Goal: Task Accomplishment & Management: Manage account settings

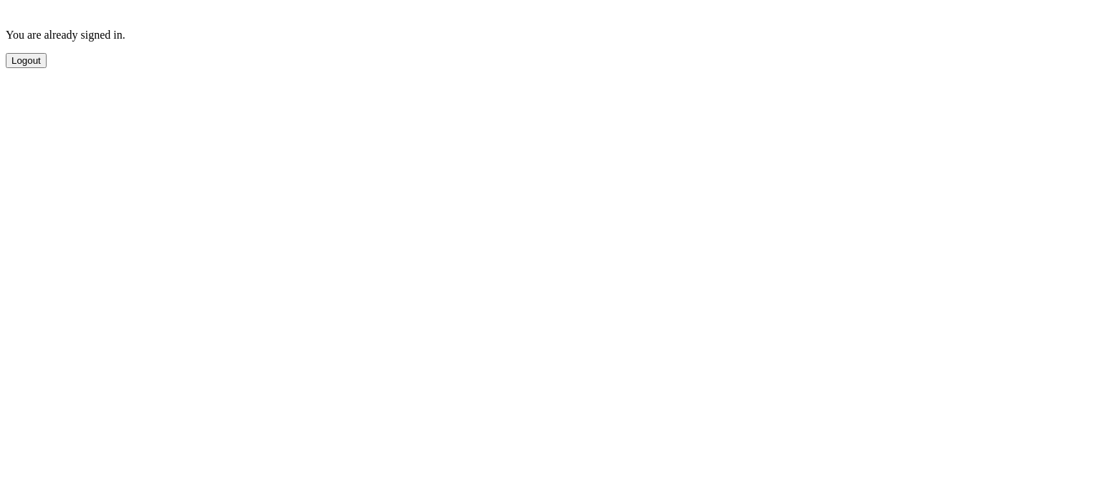
click at [47, 68] on button "Logout" at bounding box center [26, 60] width 41 height 15
click at [54, 109] on button "Sign Out" at bounding box center [30, 101] width 49 height 15
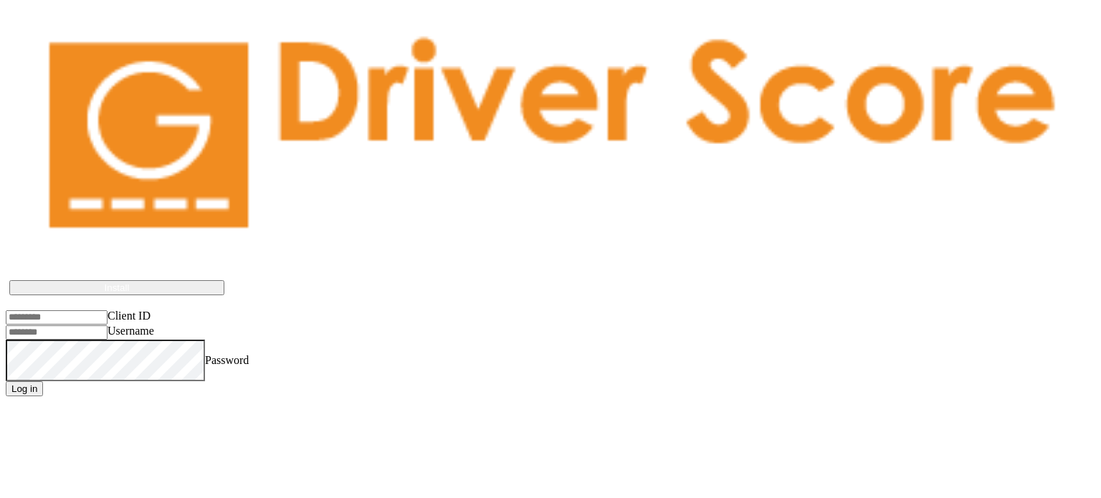
type input "**********"
click at [108, 310] on input "Client ID" at bounding box center [57, 317] width 102 height 14
type input "**********"
click at [43, 381] on button "Log in" at bounding box center [24, 388] width 37 height 15
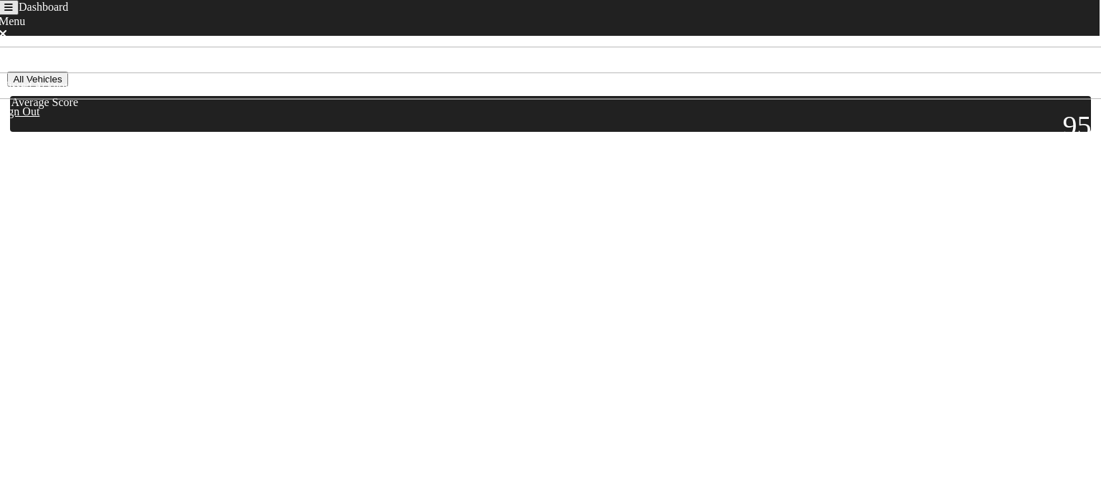
click at [13, 12] on icon "Toggle navigation" at bounding box center [8, 7] width 9 height 9
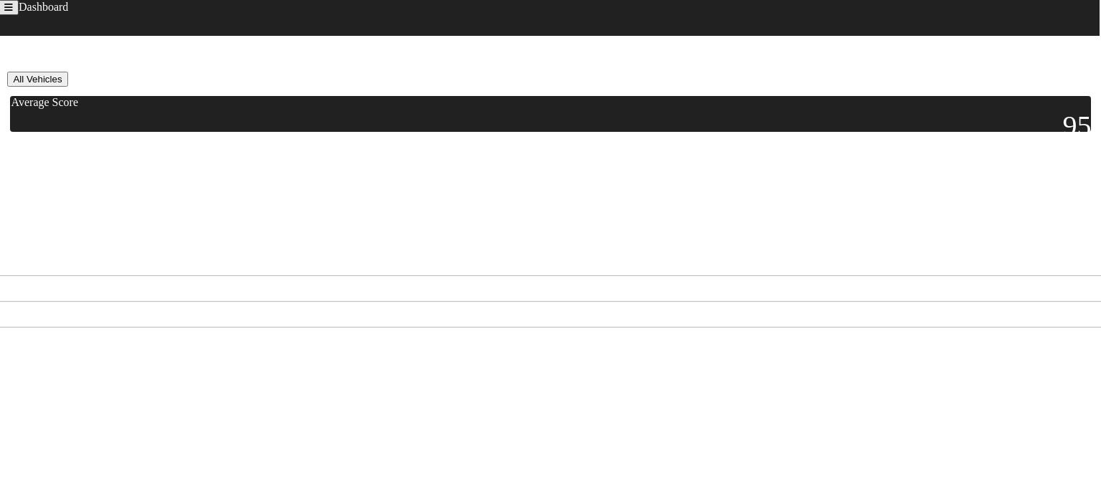
click at [54, 308] on link "Missed Acknowledgments" at bounding box center [66, 314] width 121 height 12
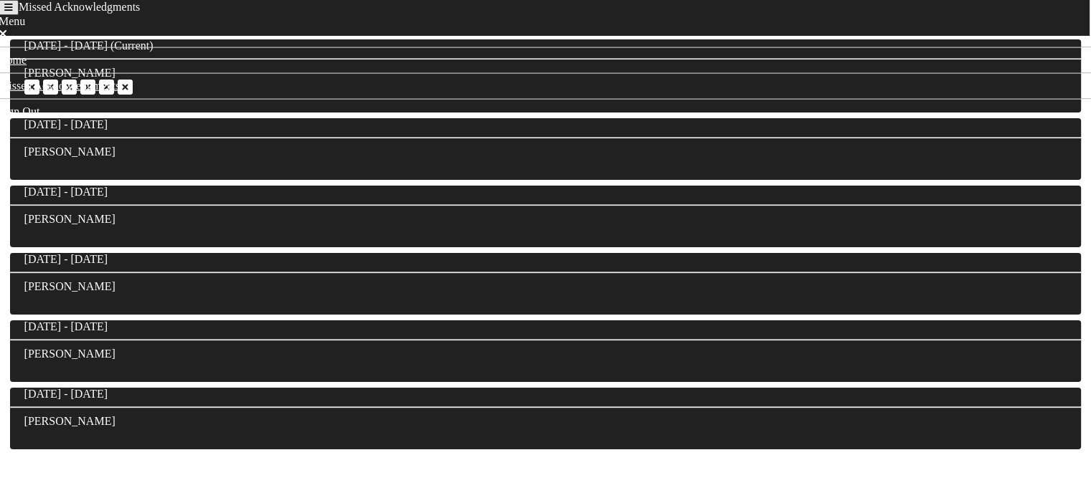
click at [13, 12] on icon "Toggle navigation" at bounding box center [8, 7] width 9 height 9
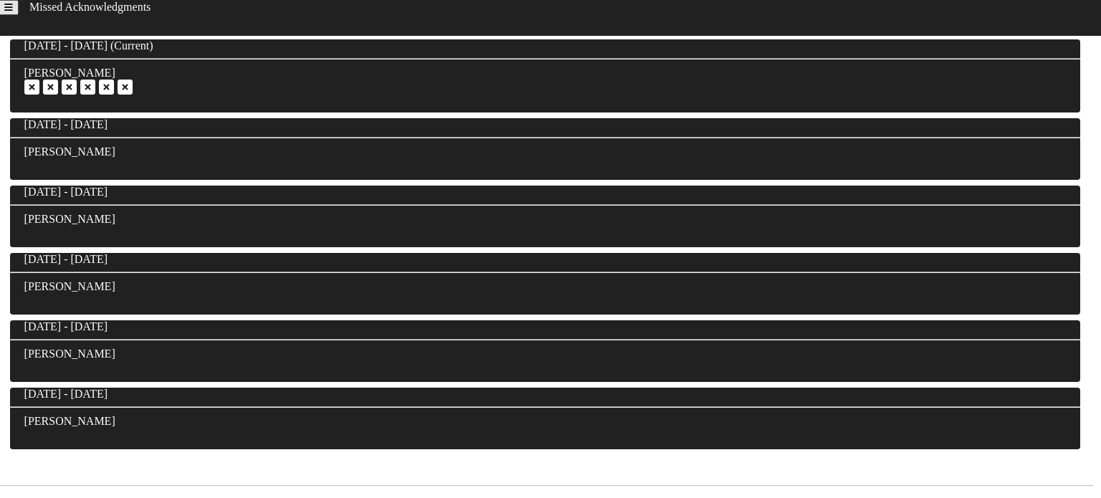
click at [29, 454] on div "Menu" at bounding box center [545, 460] width 1079 height 13
click at [34, 493] on link "Home" at bounding box center [20, 499] width 28 height 12
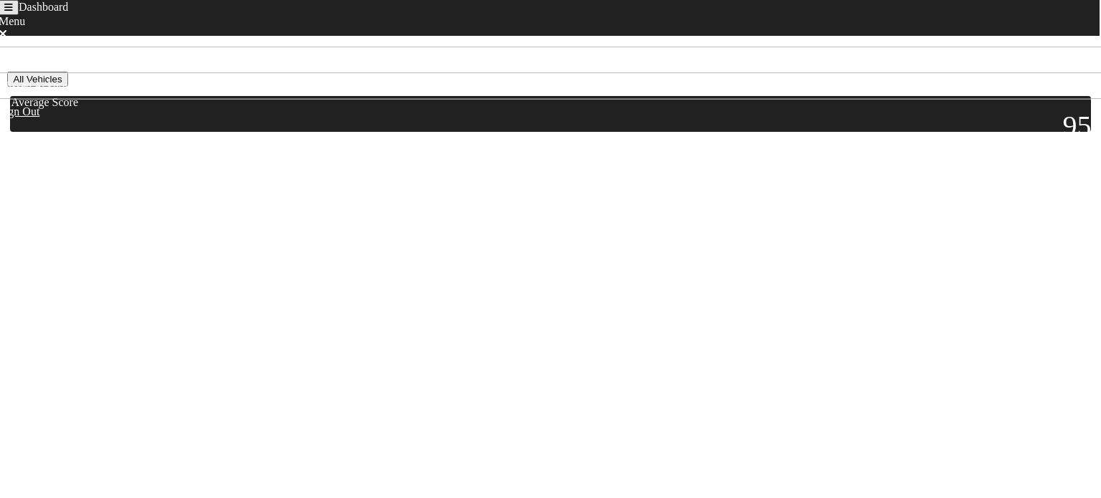
click at [67, 87] on button "All Vehicles" at bounding box center [37, 79] width 60 height 15
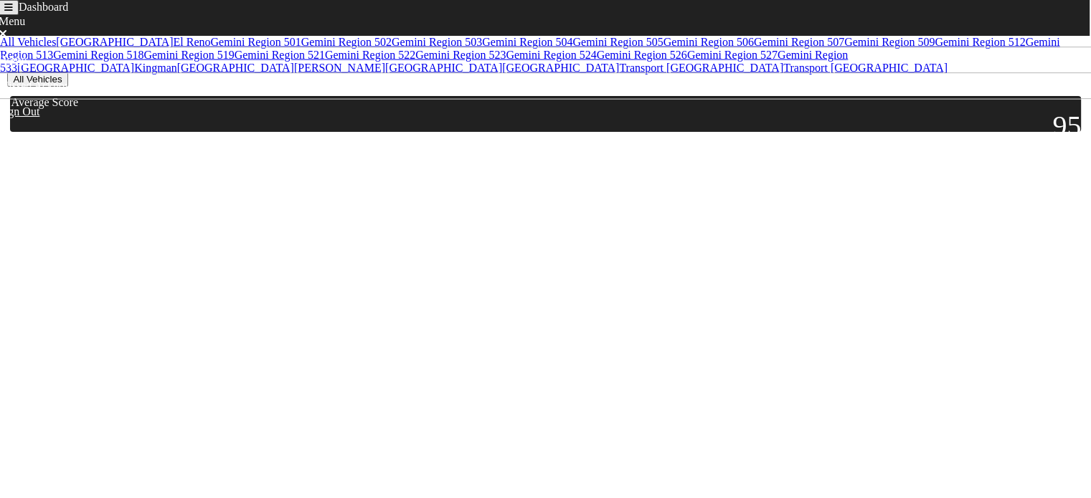
drag, startPoint x: 293, startPoint y: 174, endPoint x: 144, endPoint y: 45, distance: 196.7
click at [287, 166] on body "Dashboard Menu Home Missed Acknowledgments Sign Out [DATE] - [DATE] All Vehicle…" at bounding box center [545, 141] width 1079 height 204
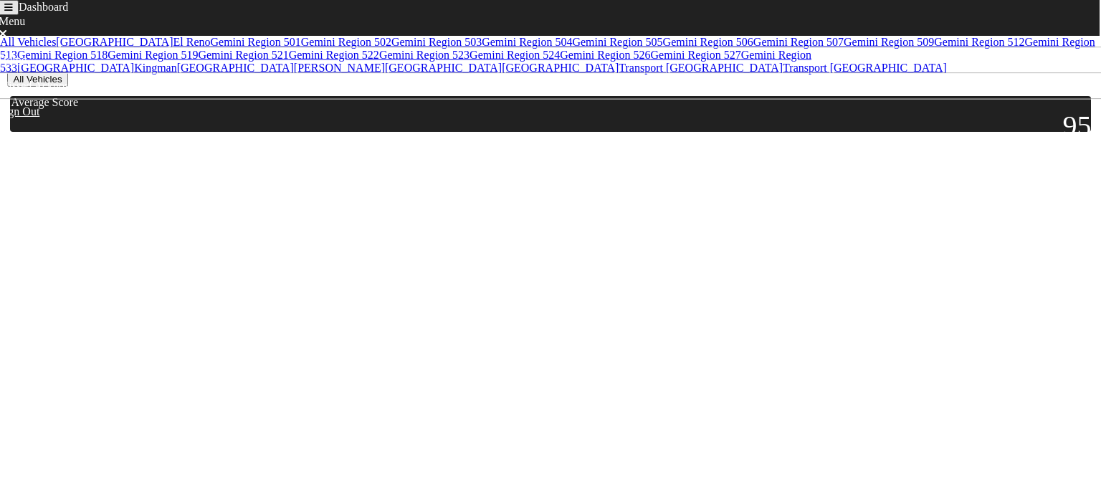
click at [13, 12] on icon "Toggle navigation" at bounding box center [8, 7] width 9 height 9
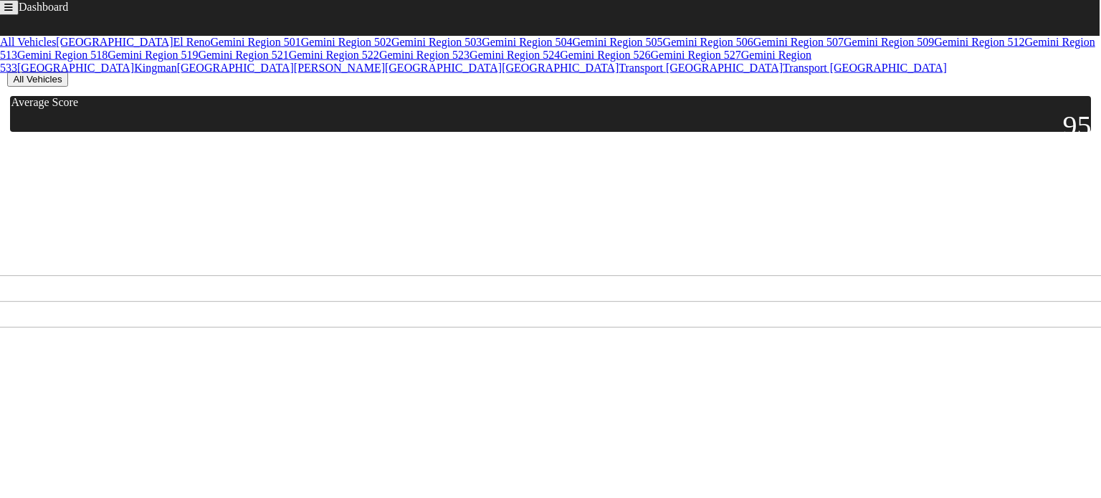
click at [52, 308] on link "Missed Acknowledgments" at bounding box center [66, 314] width 121 height 12
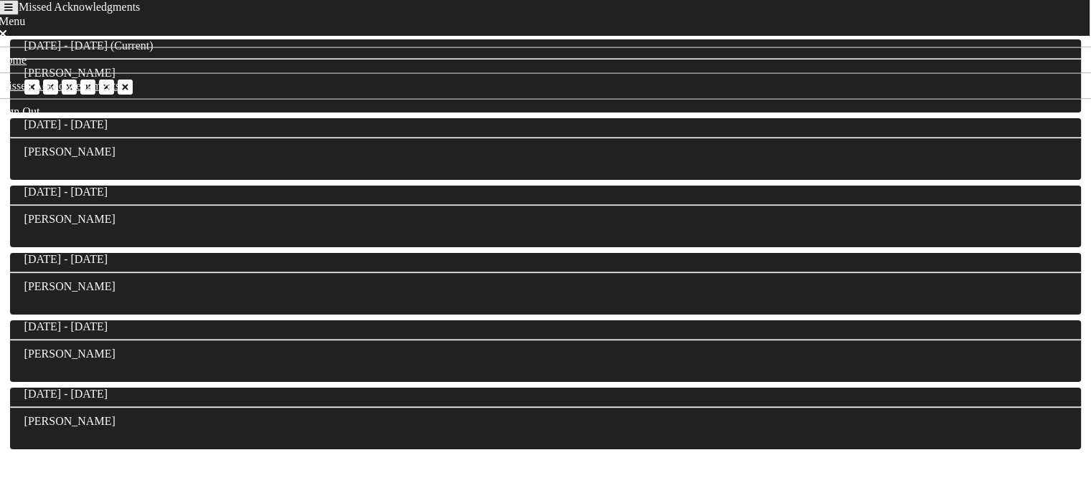
click at [13, 12] on icon "Toggle navigation" at bounding box center [8, 7] width 9 height 9
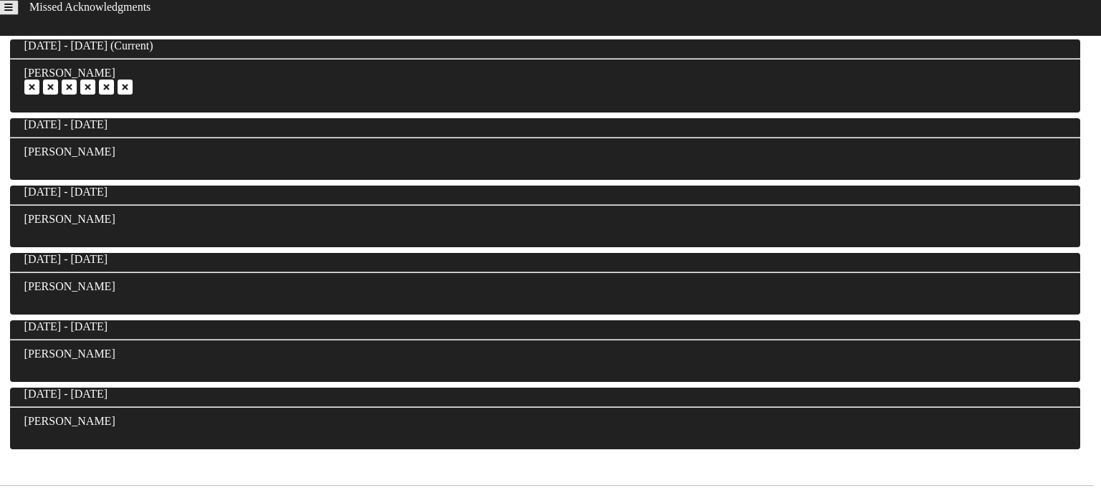
click at [34, 493] on link "Home" at bounding box center [20, 499] width 28 height 12
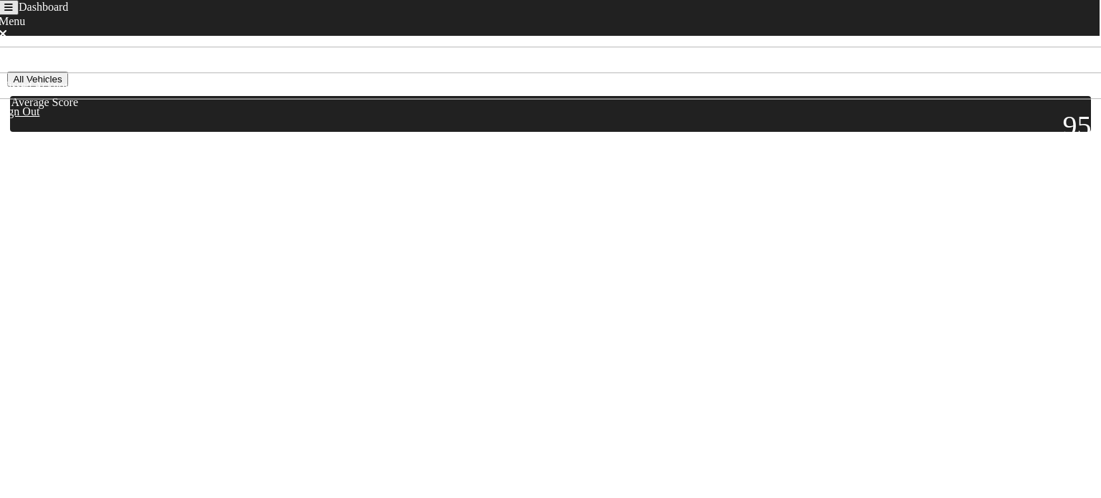
click at [67, 85] on button "All Vehicles" at bounding box center [37, 79] width 60 height 15
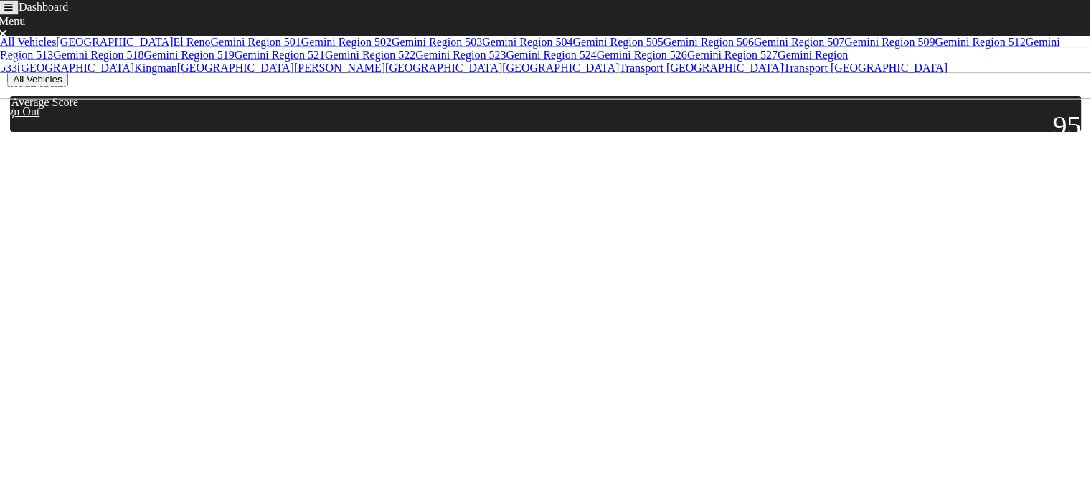
scroll to position [215, 0]
click at [325, 61] on link "Gemini Region 522" at bounding box center [370, 55] width 90 height 12
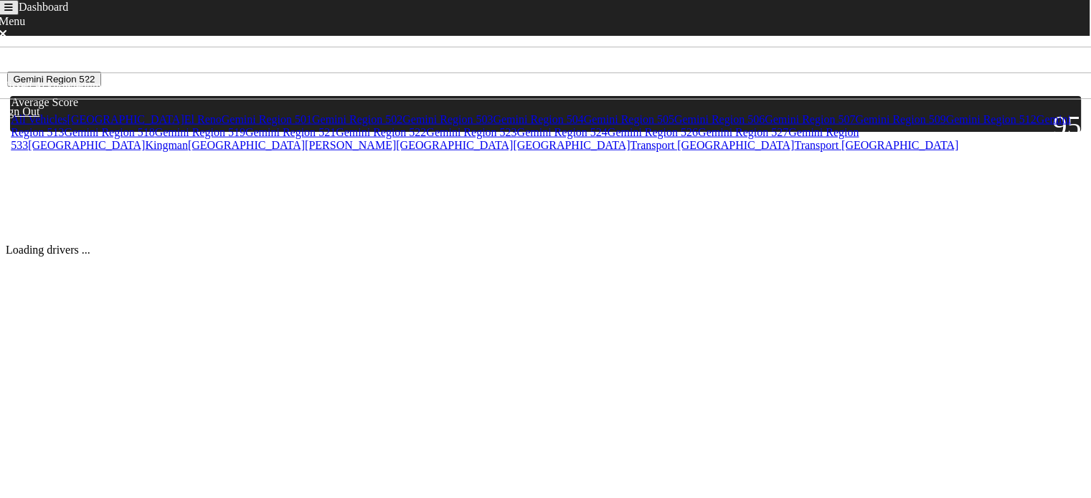
scroll to position [0, 0]
click at [62, 13] on span "Dashboard" at bounding box center [43, 7] width 49 height 12
click at [13, 12] on icon "Toggle navigation" at bounding box center [8, 7] width 9 height 9
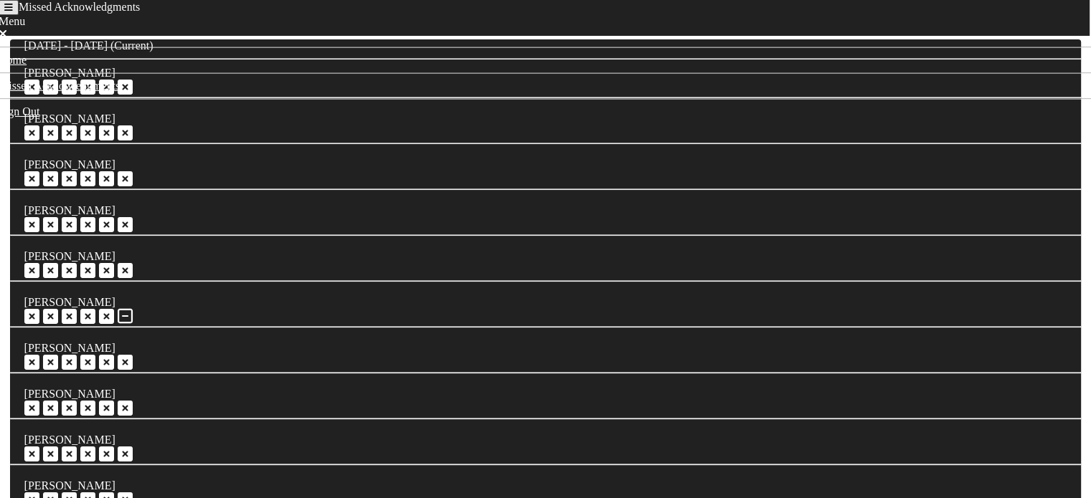
click at [13, 12] on icon "Toggle navigation" at bounding box center [8, 7] width 9 height 9
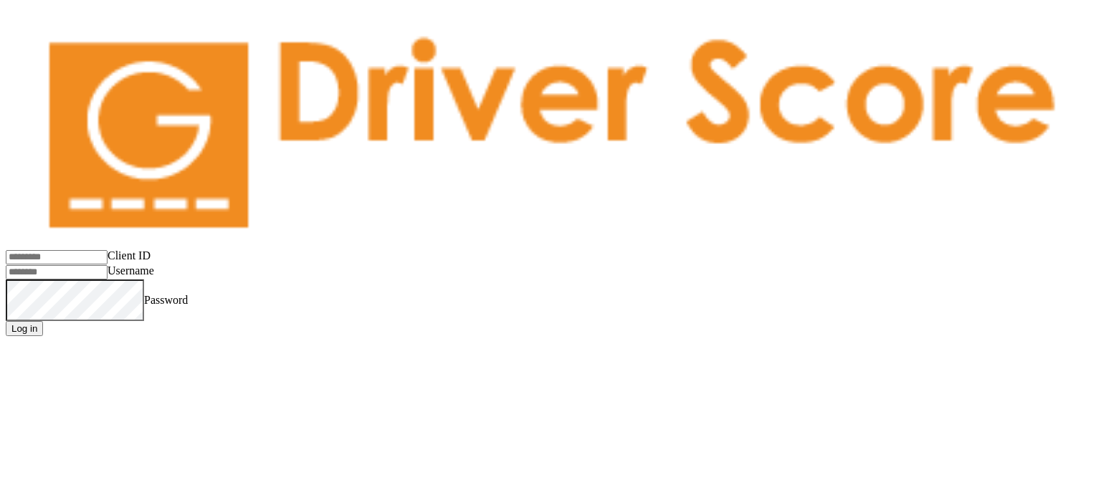
type input "**********"
click at [91, 250] on input "Client ID" at bounding box center [57, 257] width 102 height 14
type input "*********"
click at [43, 321] on button "Log in" at bounding box center [24, 328] width 37 height 15
